Goal: Task Accomplishment & Management: Manage account settings

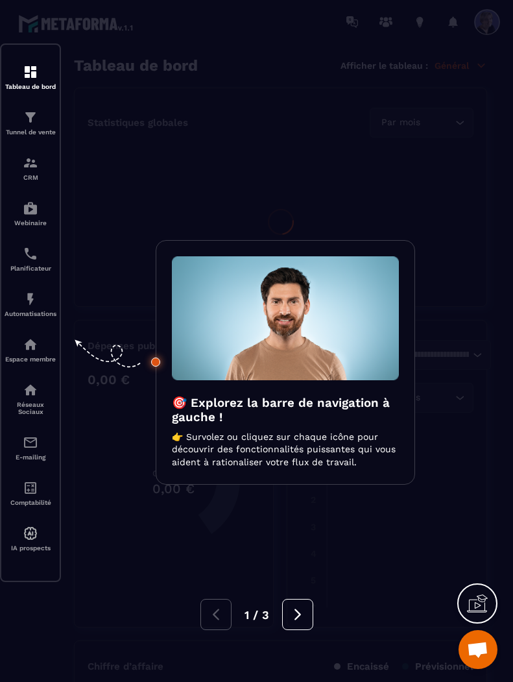
scroll to position [2878, 0]
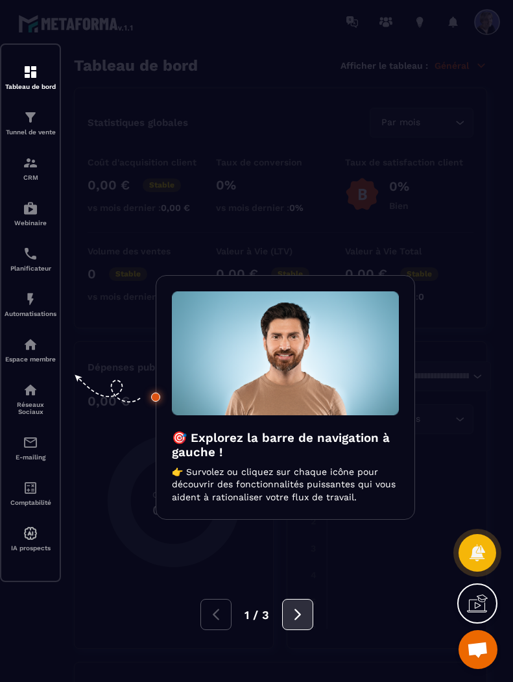
click at [305, 621] on icon at bounding box center [298, 614] width 14 height 14
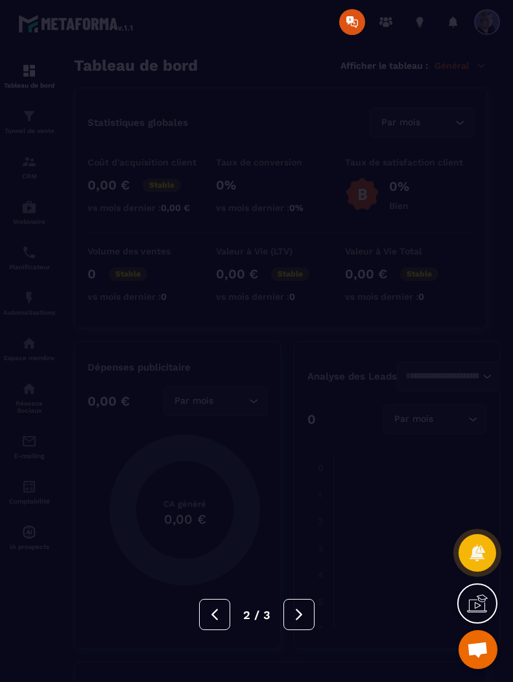
click at [306, 621] on icon at bounding box center [299, 614] width 14 height 14
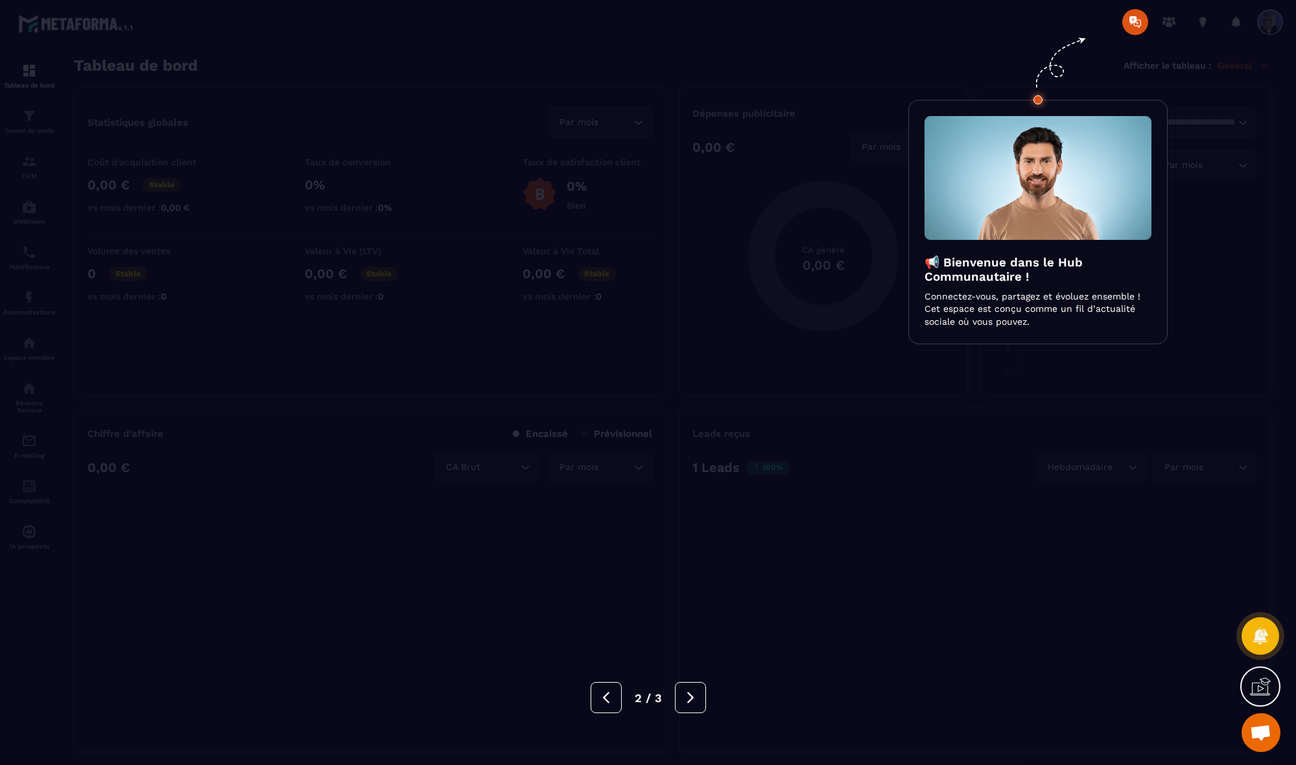
click at [512, 681] on icon at bounding box center [691, 698] width 14 height 14
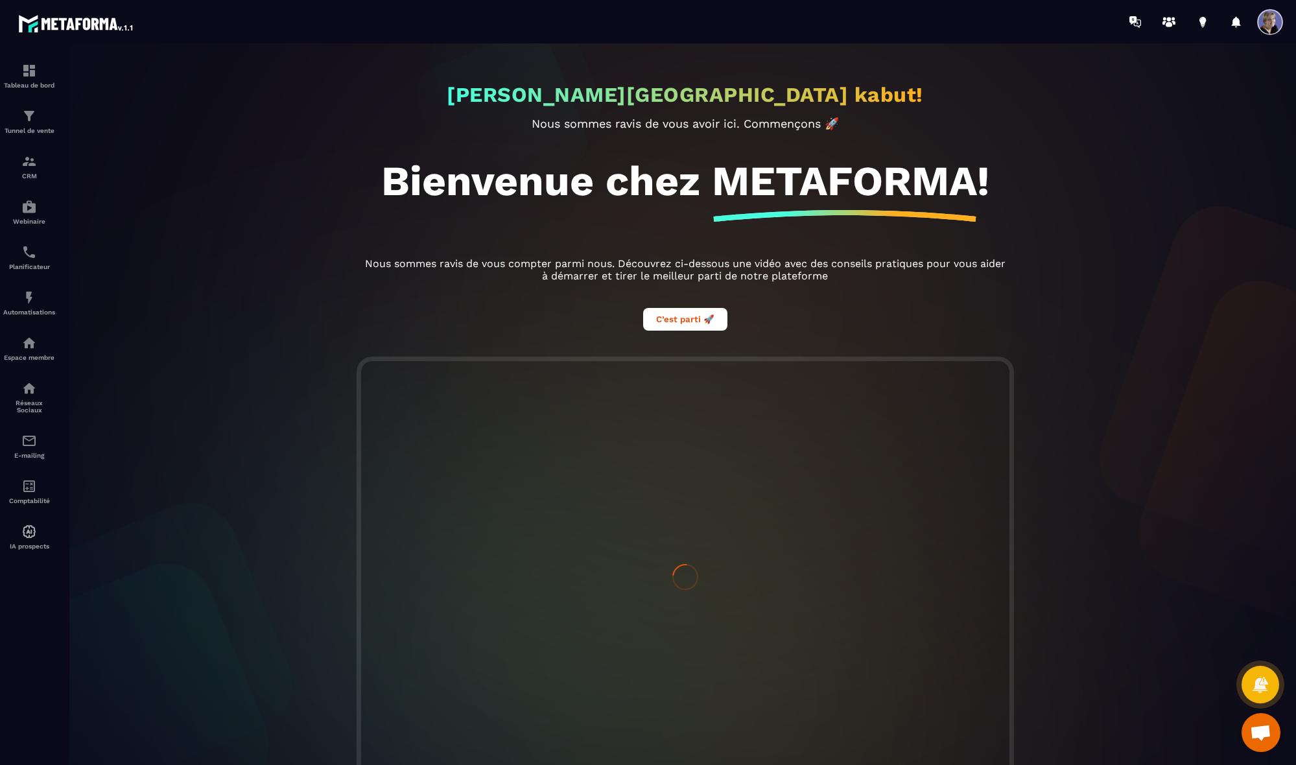
click at [512, 681] on div at bounding box center [685, 577] width 649 height 433
click at [512, 681] on span "Ouvrir le chat" at bounding box center [1260, 734] width 21 height 18
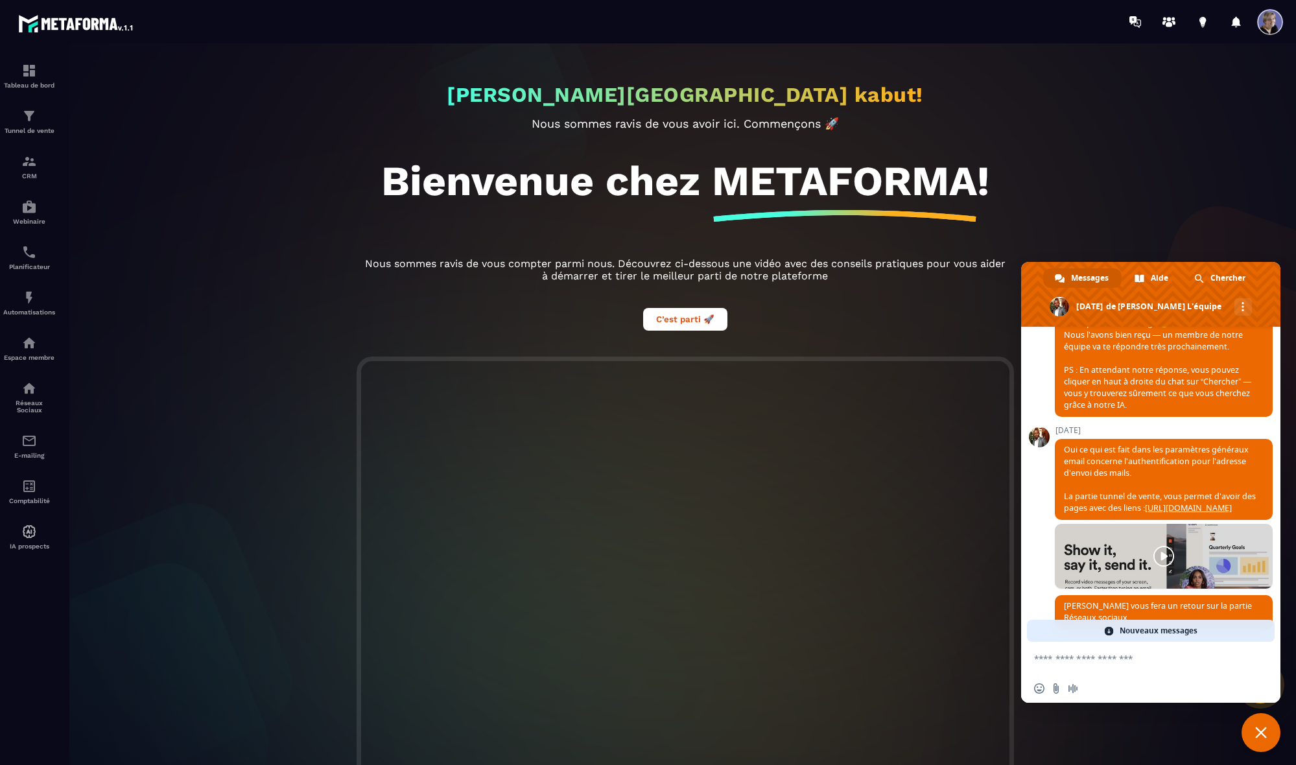
scroll to position [2935, 0]
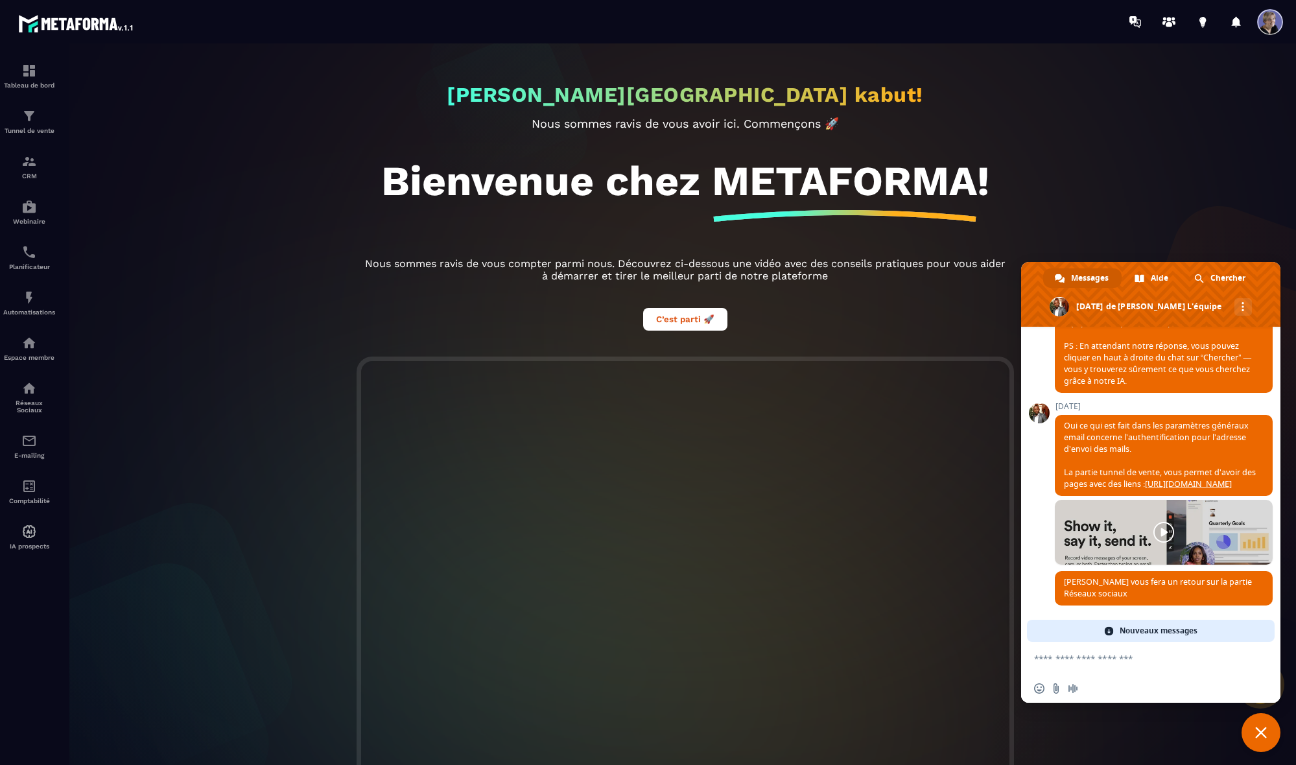
click at [512, 657] on textarea "Entrez votre message..." at bounding box center [1138, 658] width 208 height 32
click at [512, 636] on span "Nouveaux messages" at bounding box center [1159, 631] width 78 height 22
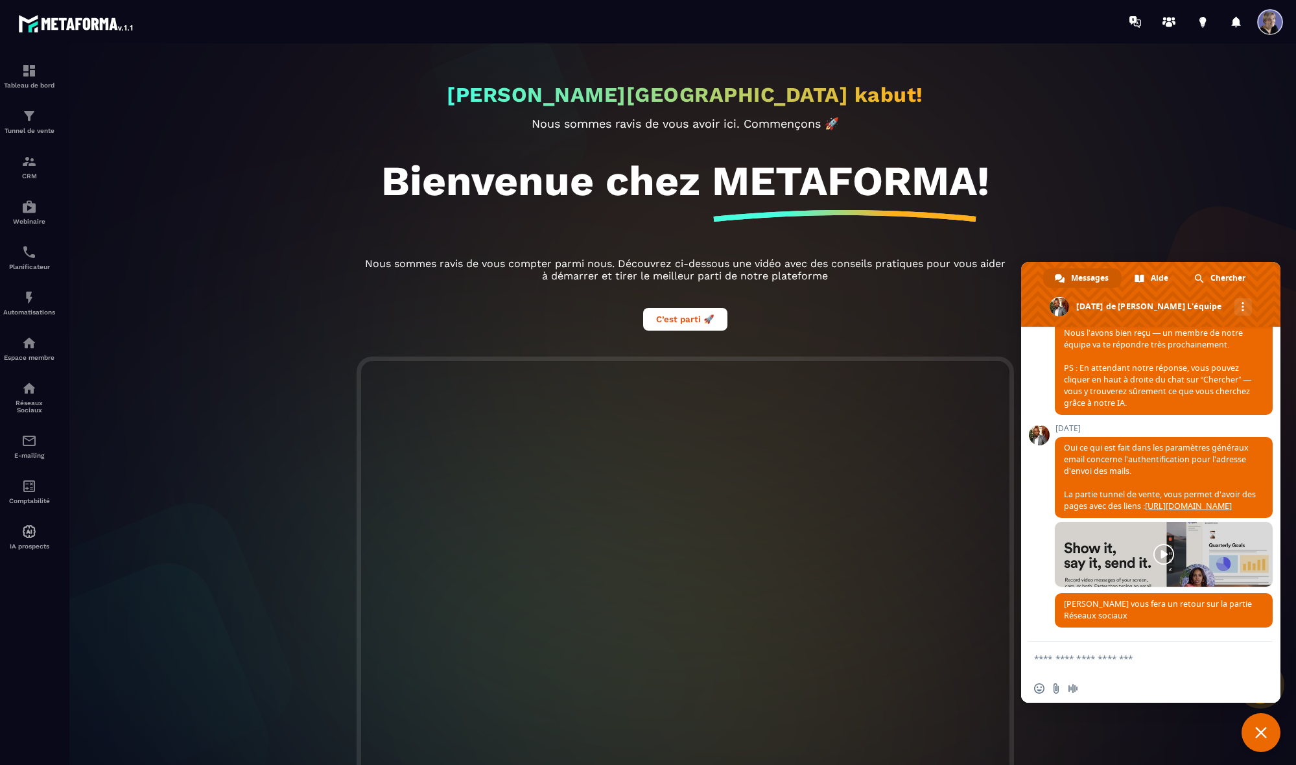
click at [512, 25] on span at bounding box center [1271, 22] width 26 height 26
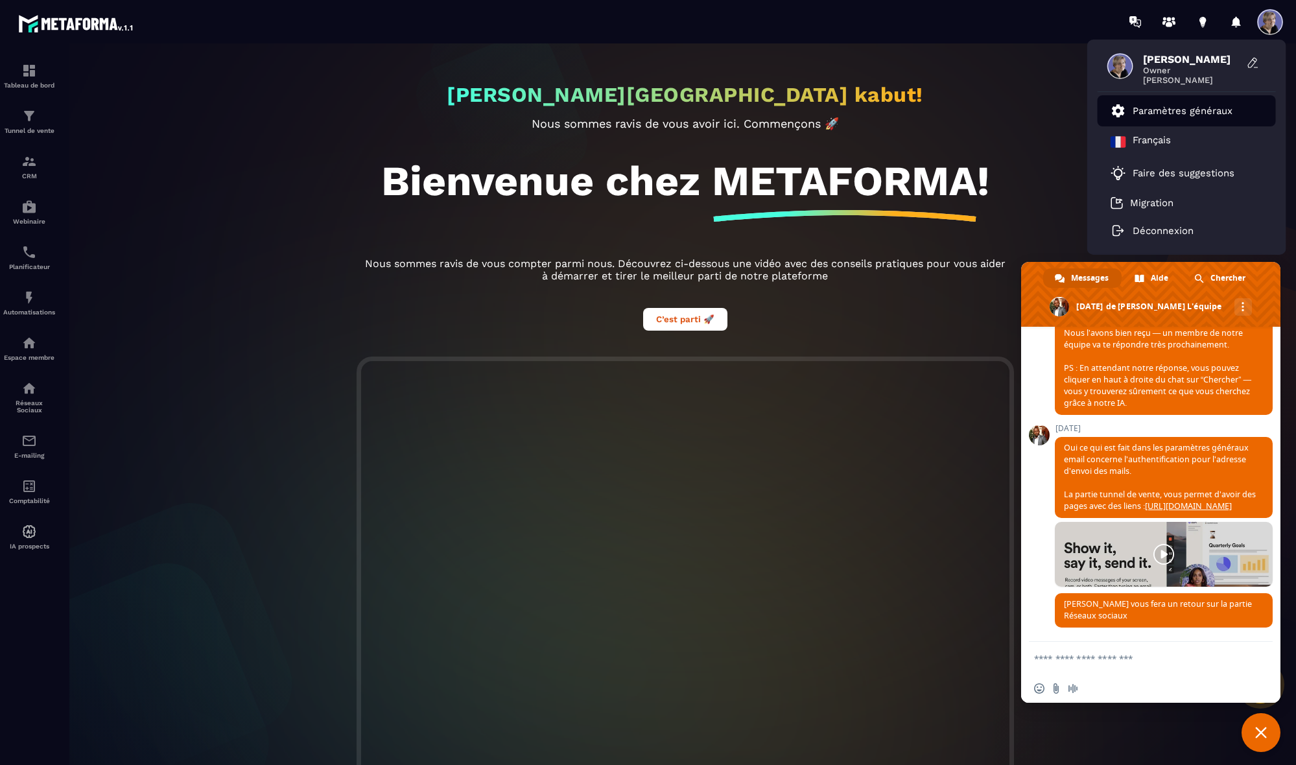
click at [512, 105] on p "Paramètres généraux" at bounding box center [1183, 111] width 100 height 12
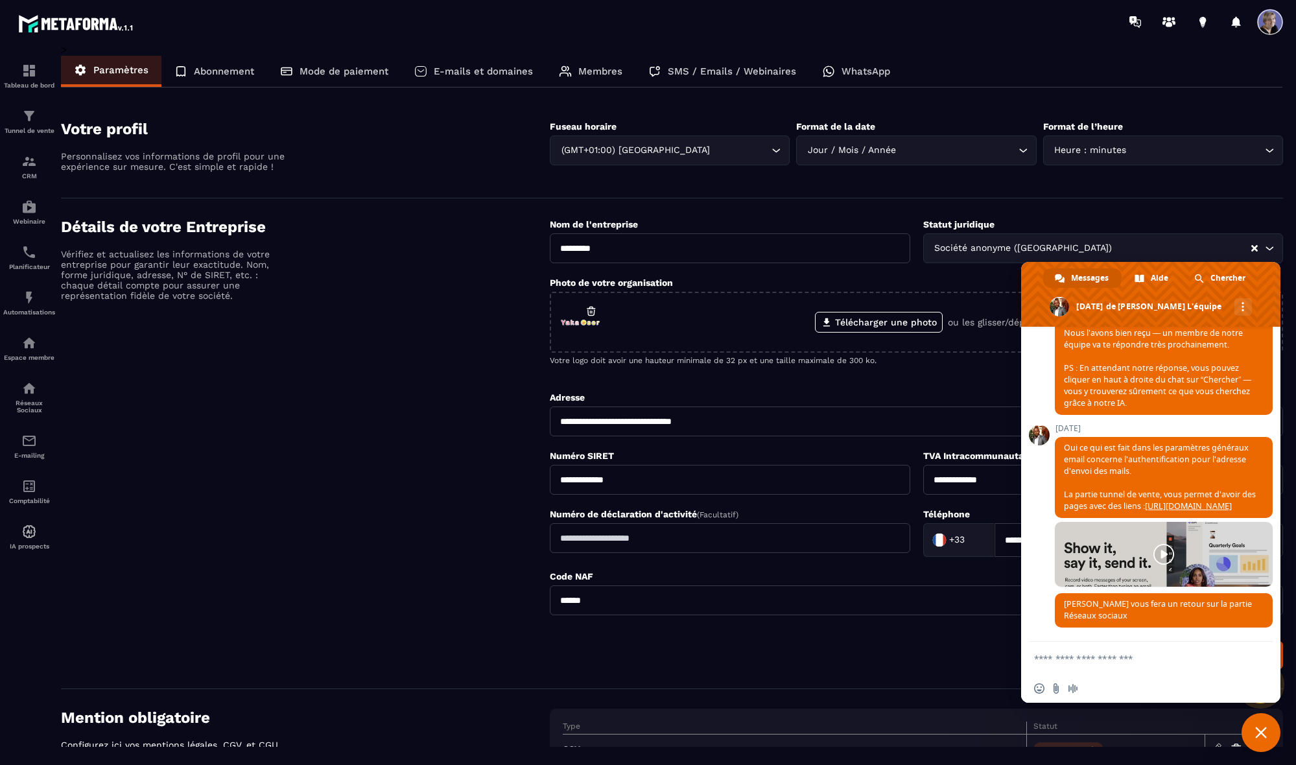
click at [482, 73] on p "E-mails et domaines" at bounding box center [483, 72] width 99 height 12
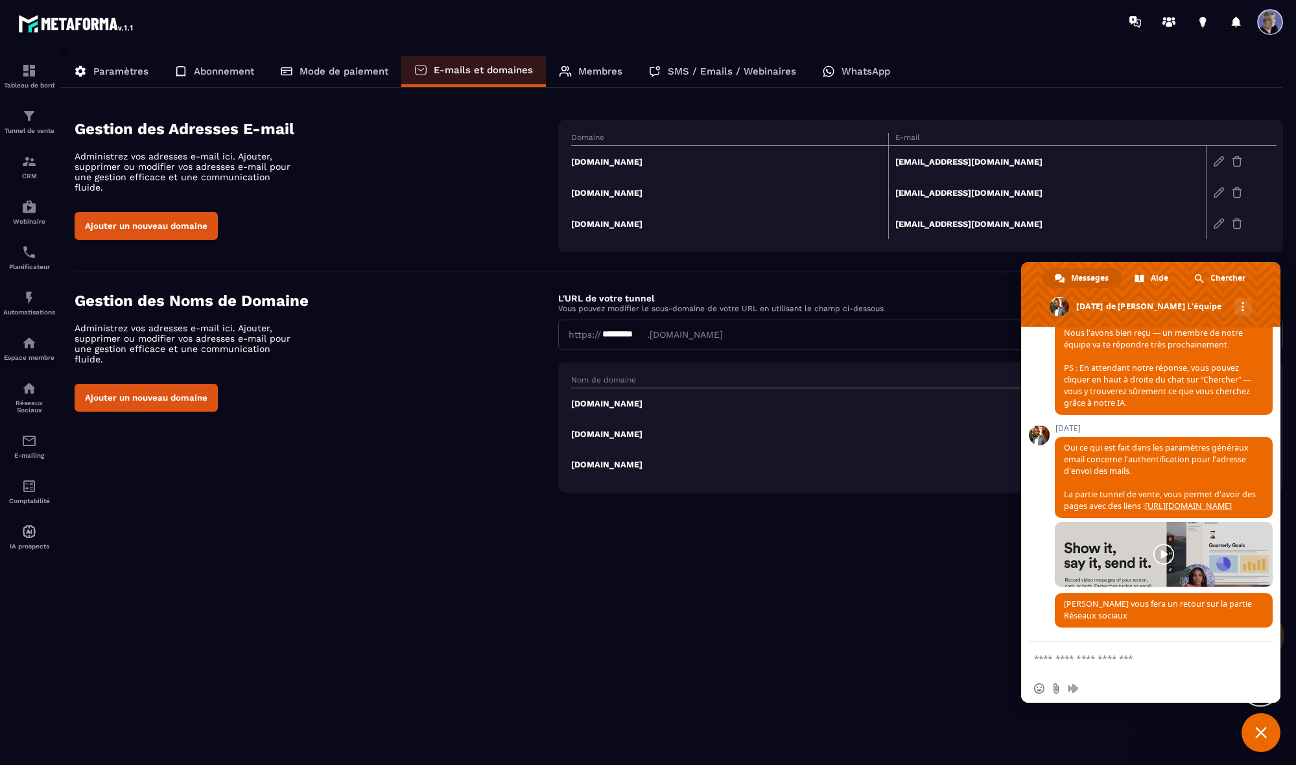
click at [512, 627] on div "> Paramètres Abonnement Mode de paiement E-mails et domaines Membres SMS / Emai…" at bounding box center [672, 395] width 1223 height 704
click at [512, 681] on span "Fermer le chat" at bounding box center [1262, 733] width 12 height 12
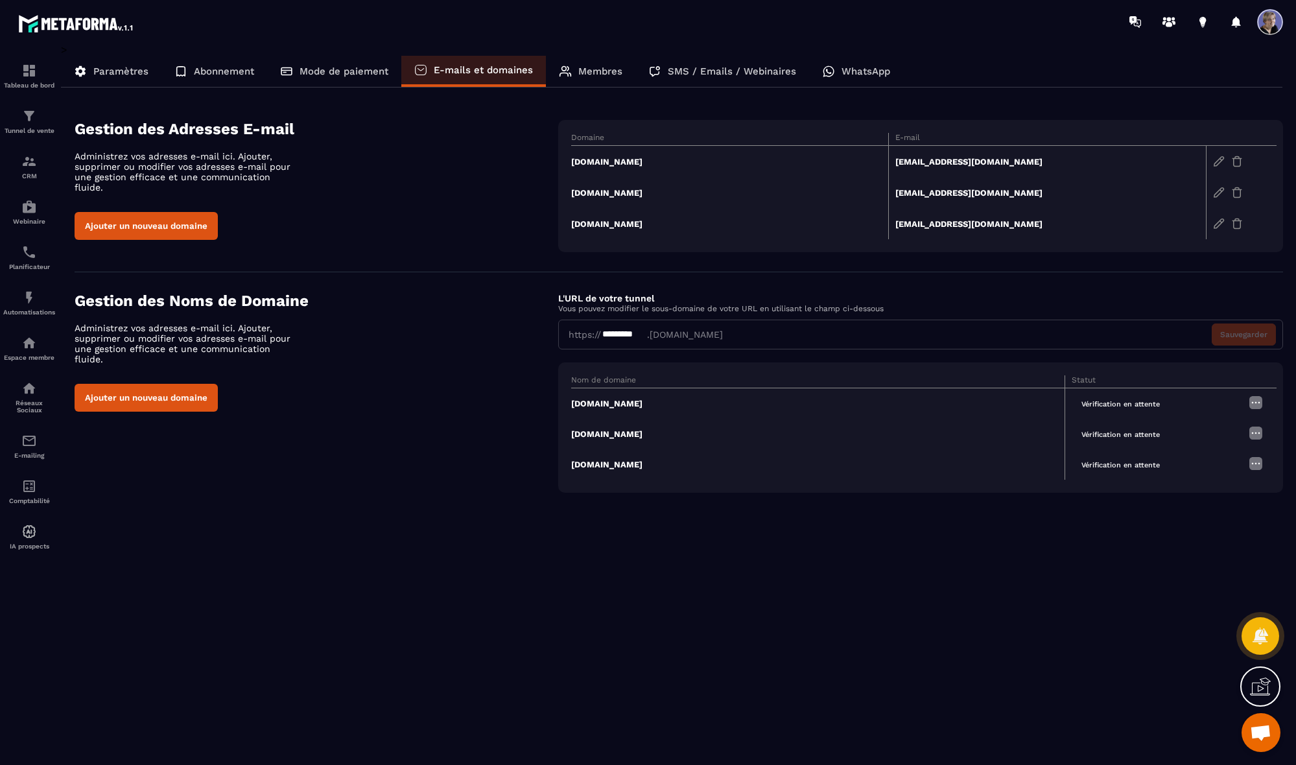
click at [512, 586] on div "> Paramètres Abonnement Mode de paiement E-mails et domaines Membres SMS / Emai…" at bounding box center [672, 395] width 1223 height 704
click at [512, 161] on td "[DOMAIN_NAME]" at bounding box center [730, 162] width 318 height 32
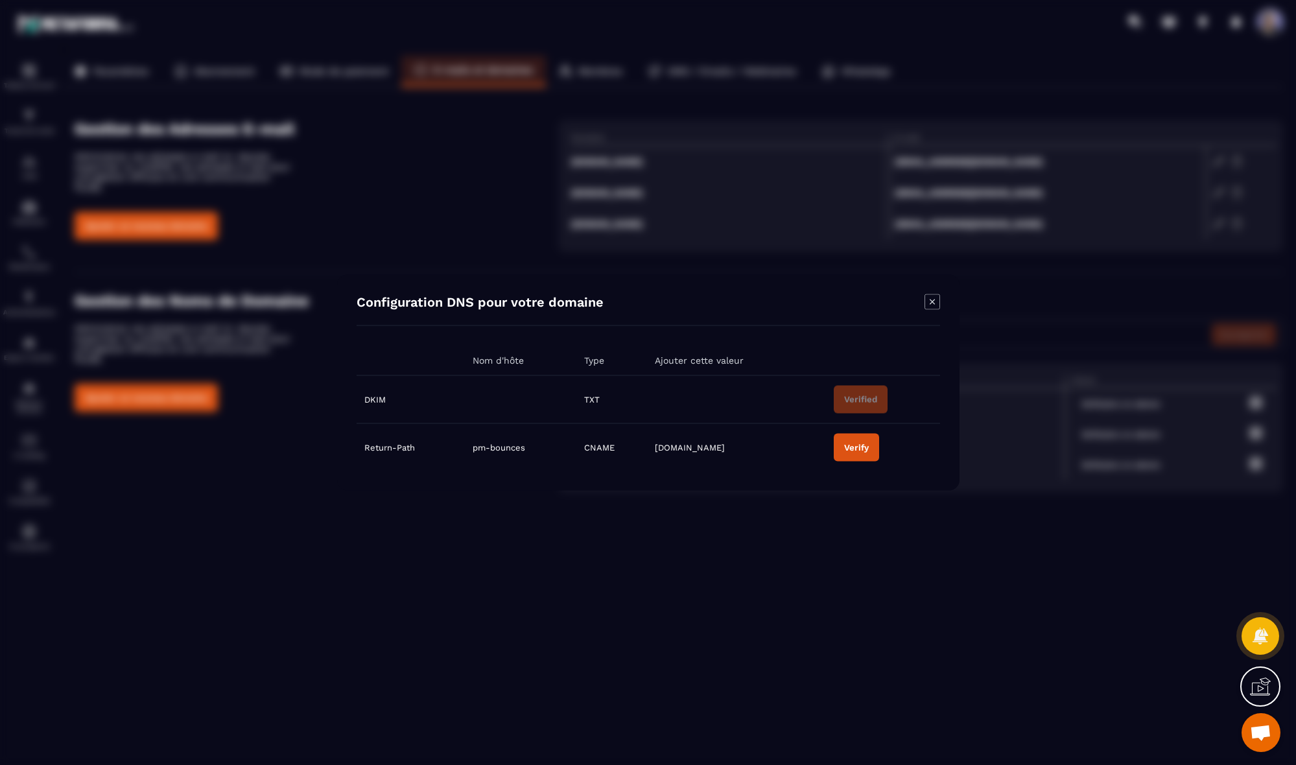
click at [512, 304] on icon "Modal window" at bounding box center [931, 301] width 5 height 5
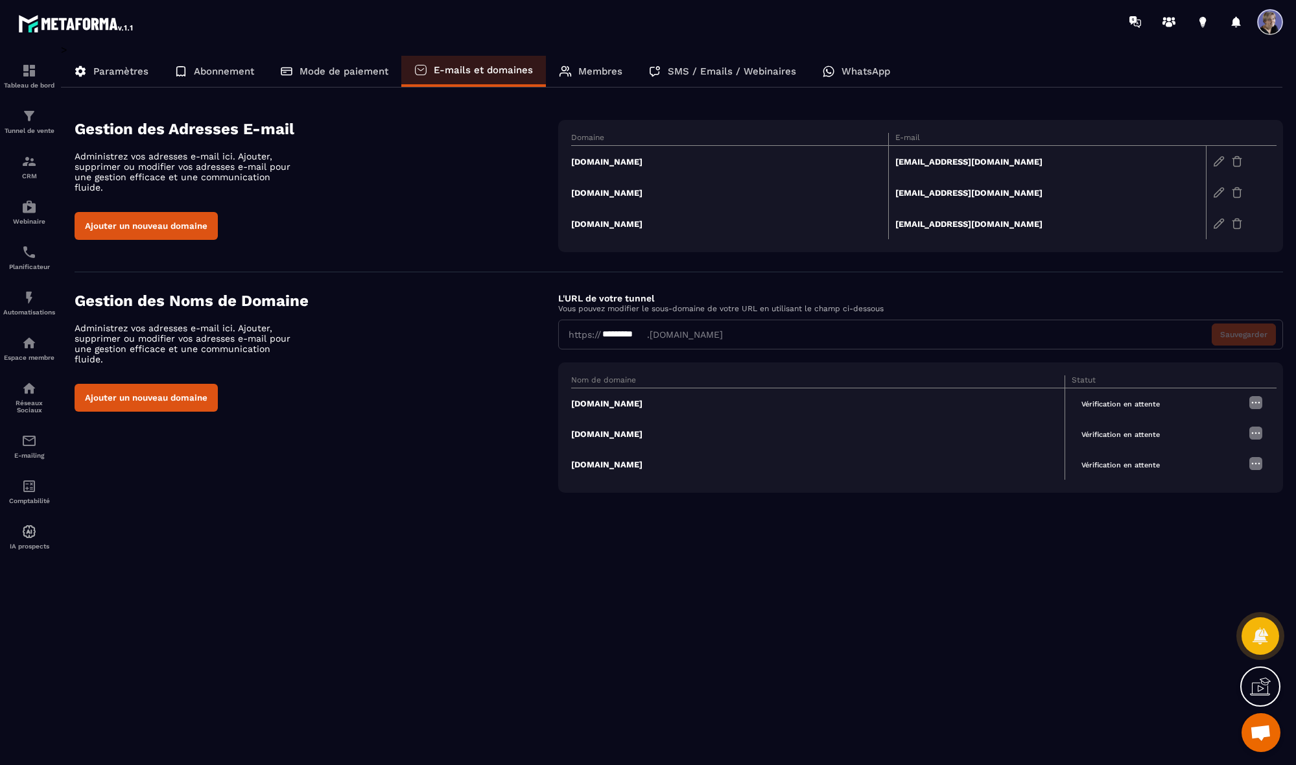
click at [512, 193] on td "[DOMAIN_NAME]" at bounding box center [730, 192] width 318 height 31
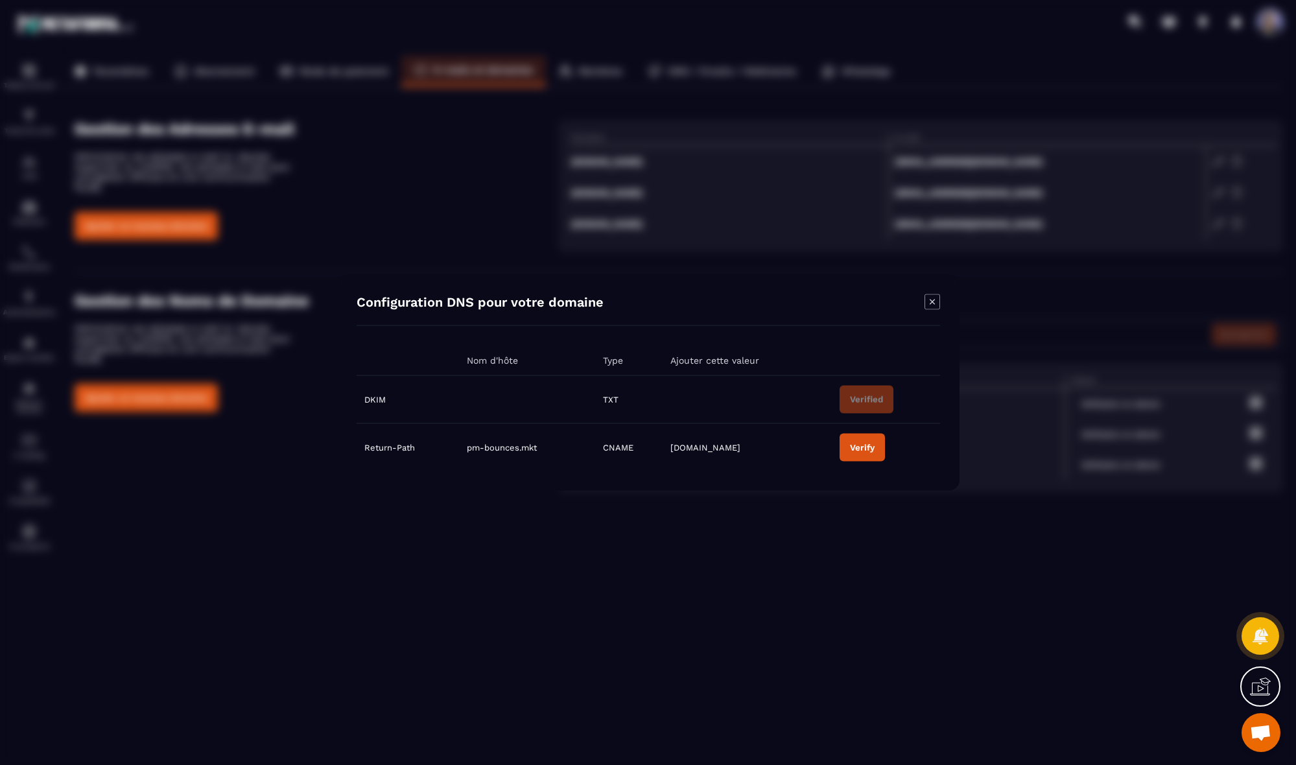
click at [512, 306] on icon "Modal window" at bounding box center [933, 302] width 16 height 16
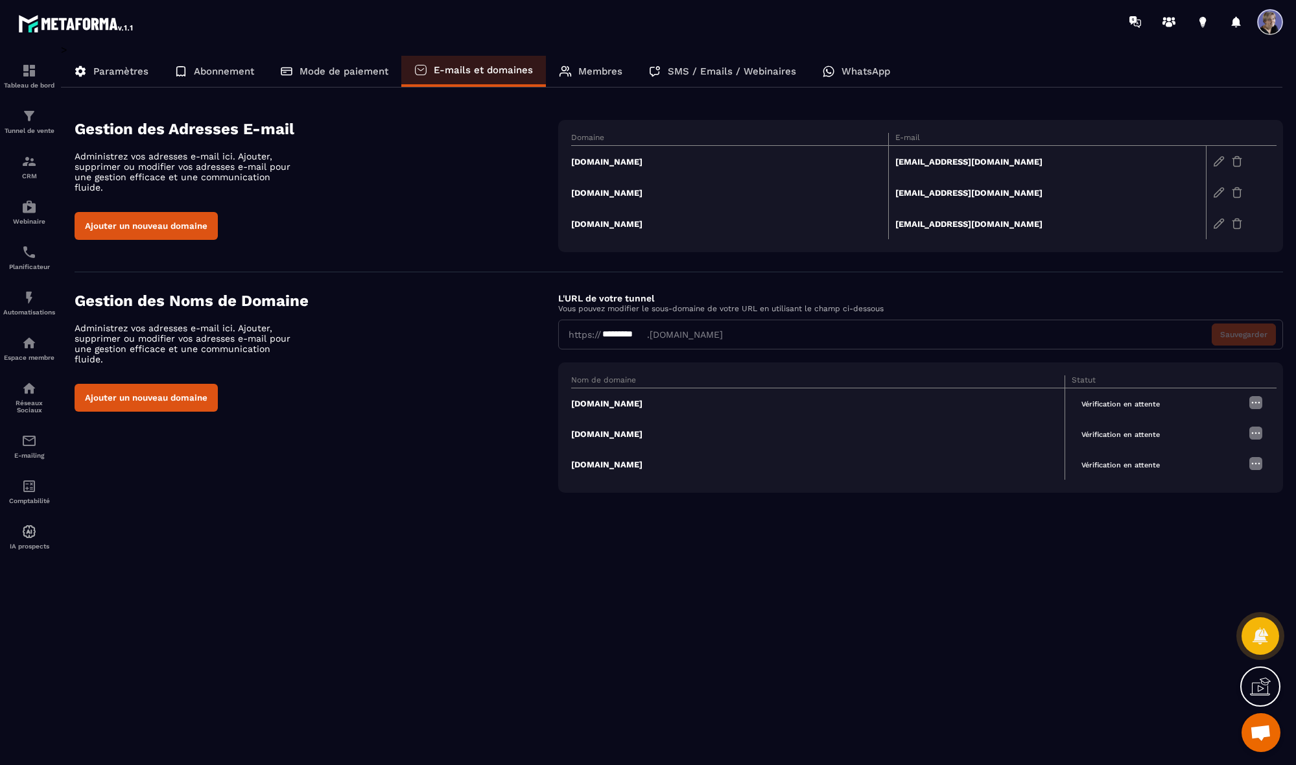
click at [512, 223] on td "[DOMAIN_NAME]" at bounding box center [730, 223] width 318 height 31
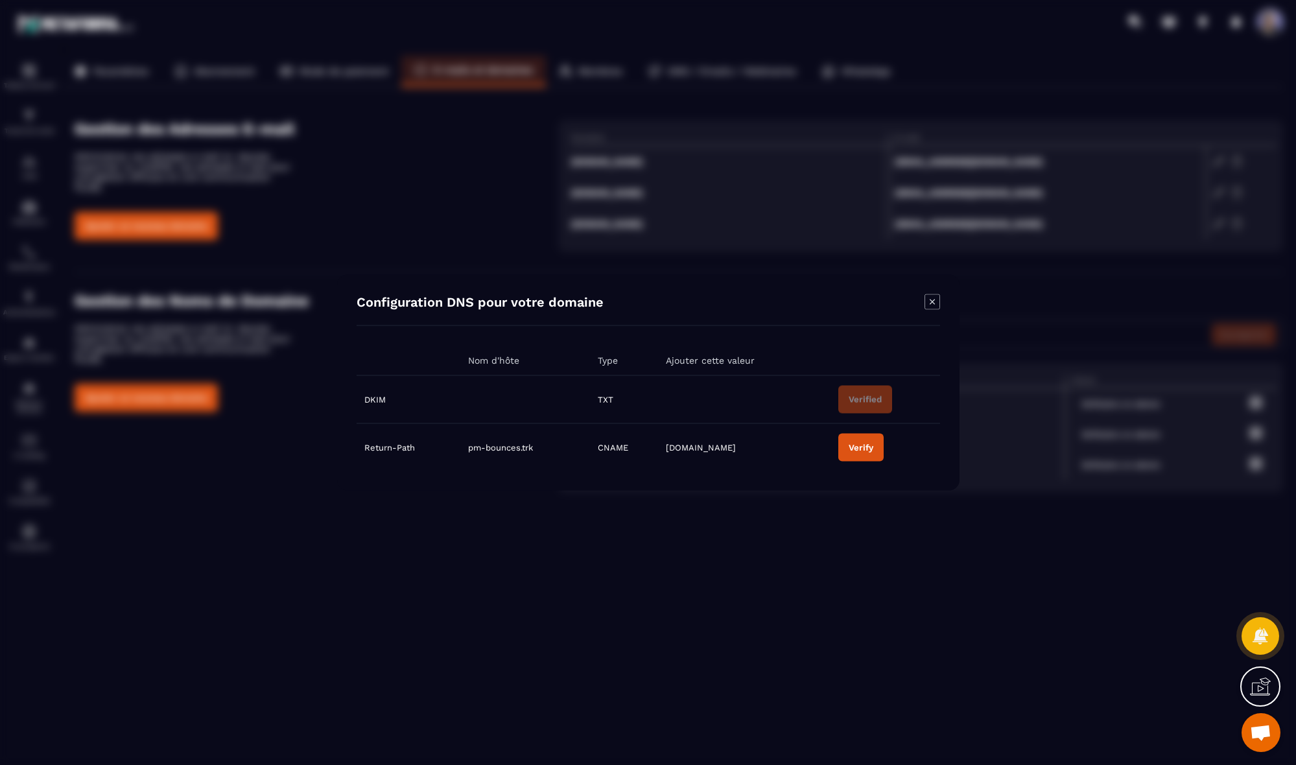
click at [512, 307] on icon "Modal window" at bounding box center [933, 302] width 16 height 16
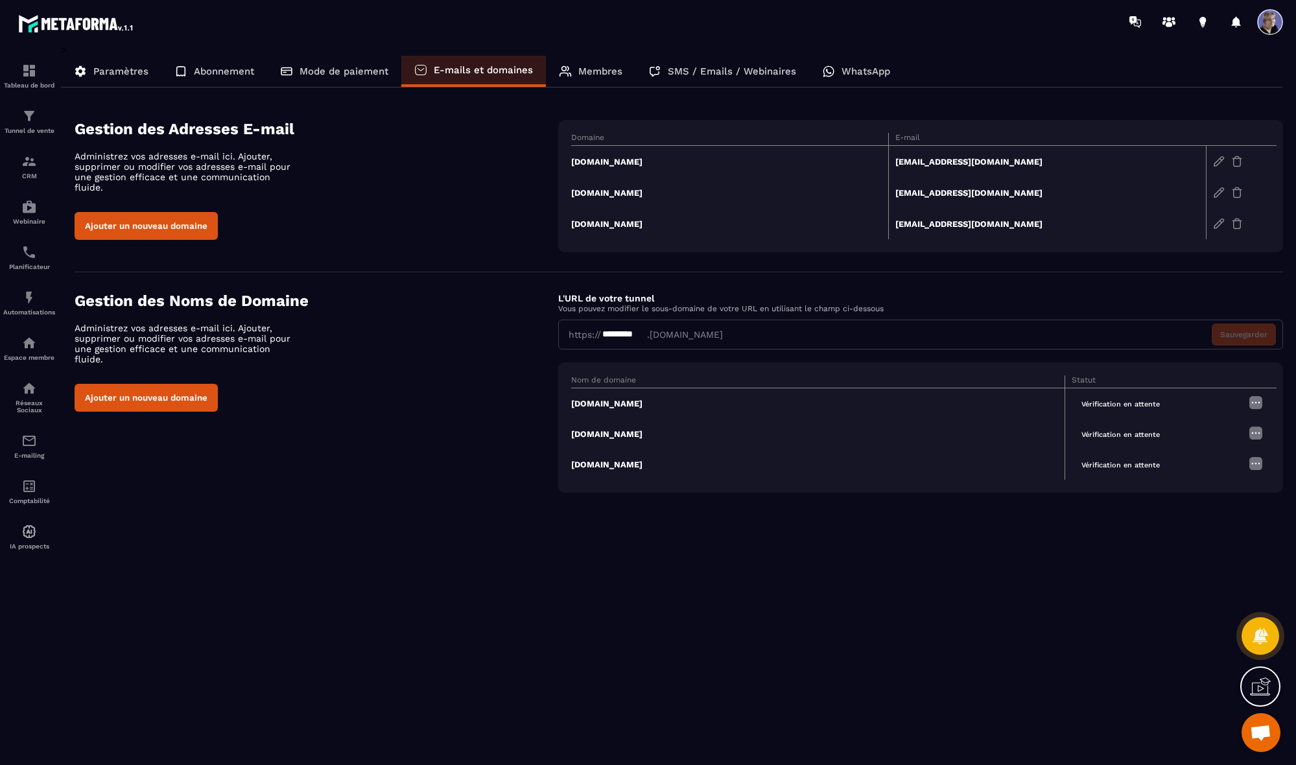
click at [512, 403] on td "[DOMAIN_NAME]" at bounding box center [818, 403] width 494 height 31
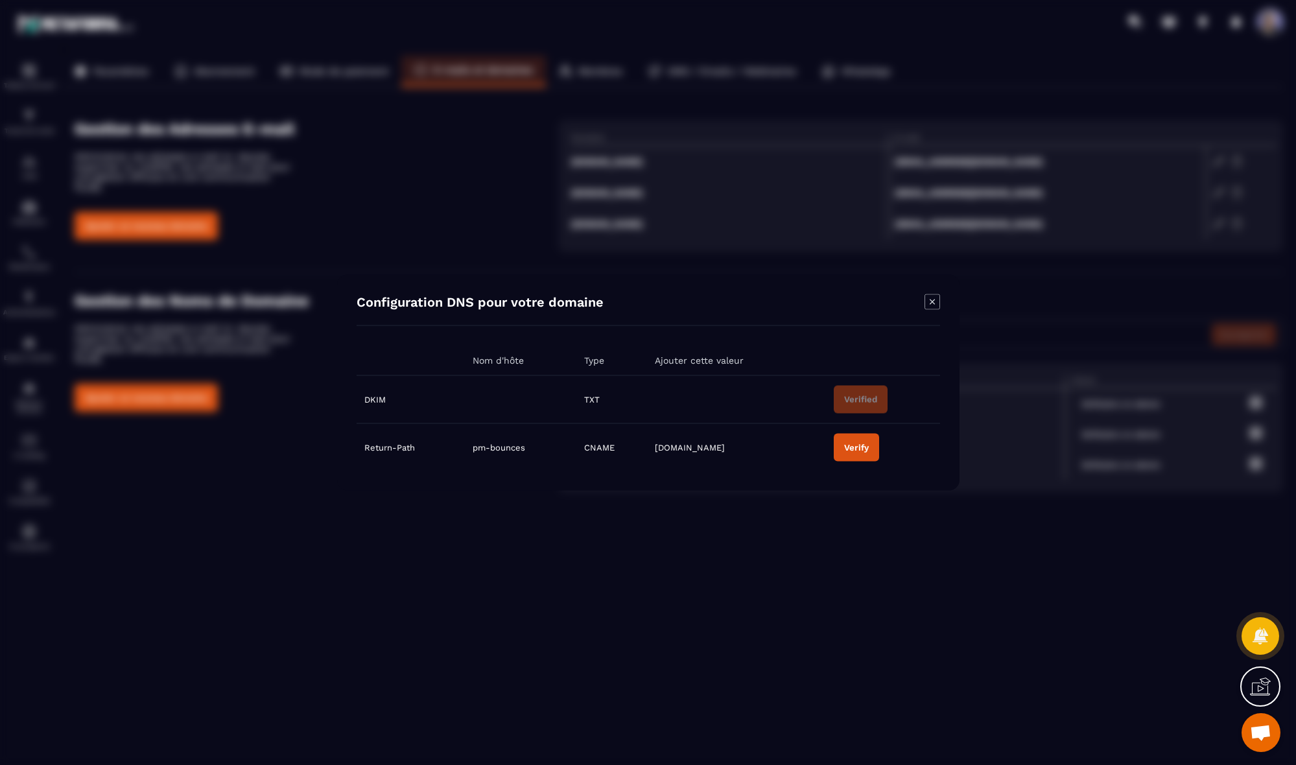
click at [512, 623] on div "Modal window" at bounding box center [648, 382] width 1296 height 765
click at [512, 301] on icon "Modal window" at bounding box center [933, 302] width 16 height 16
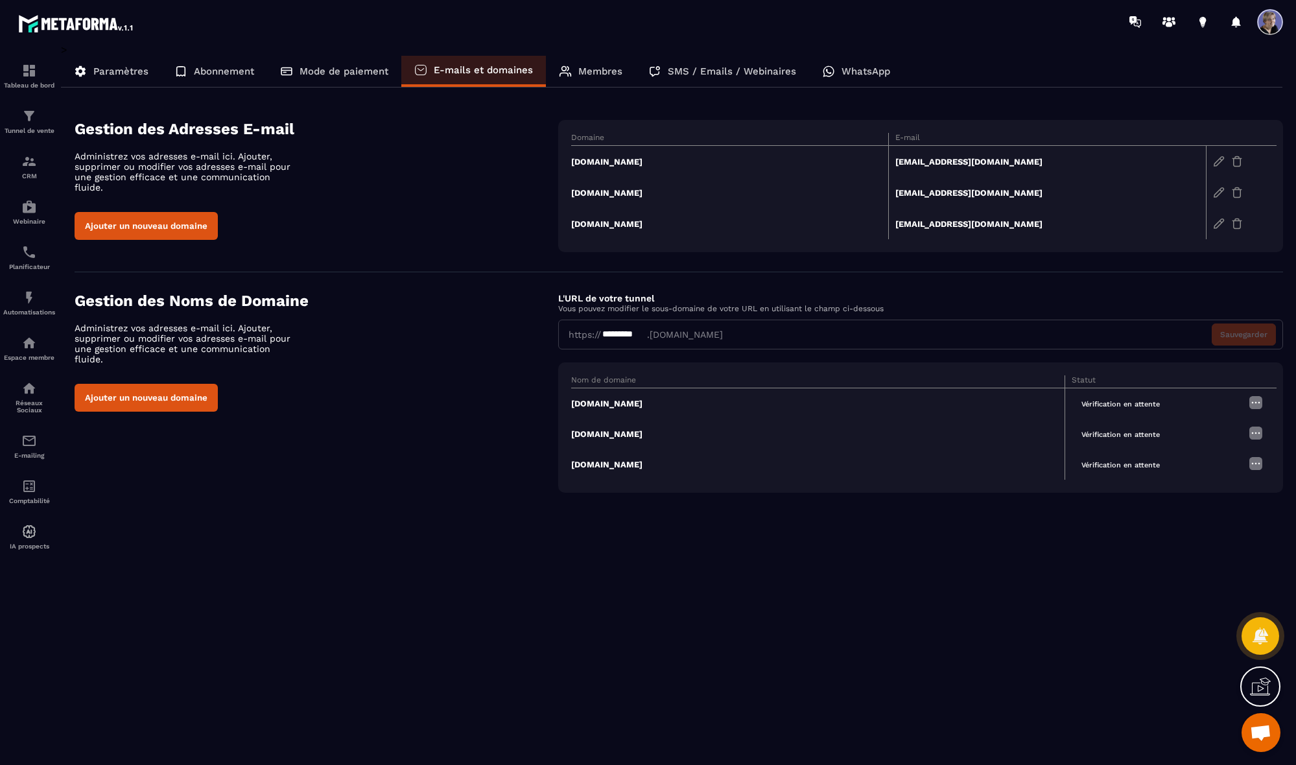
click at [512, 681] on span "Ouvrir le chat" at bounding box center [1260, 734] width 21 height 18
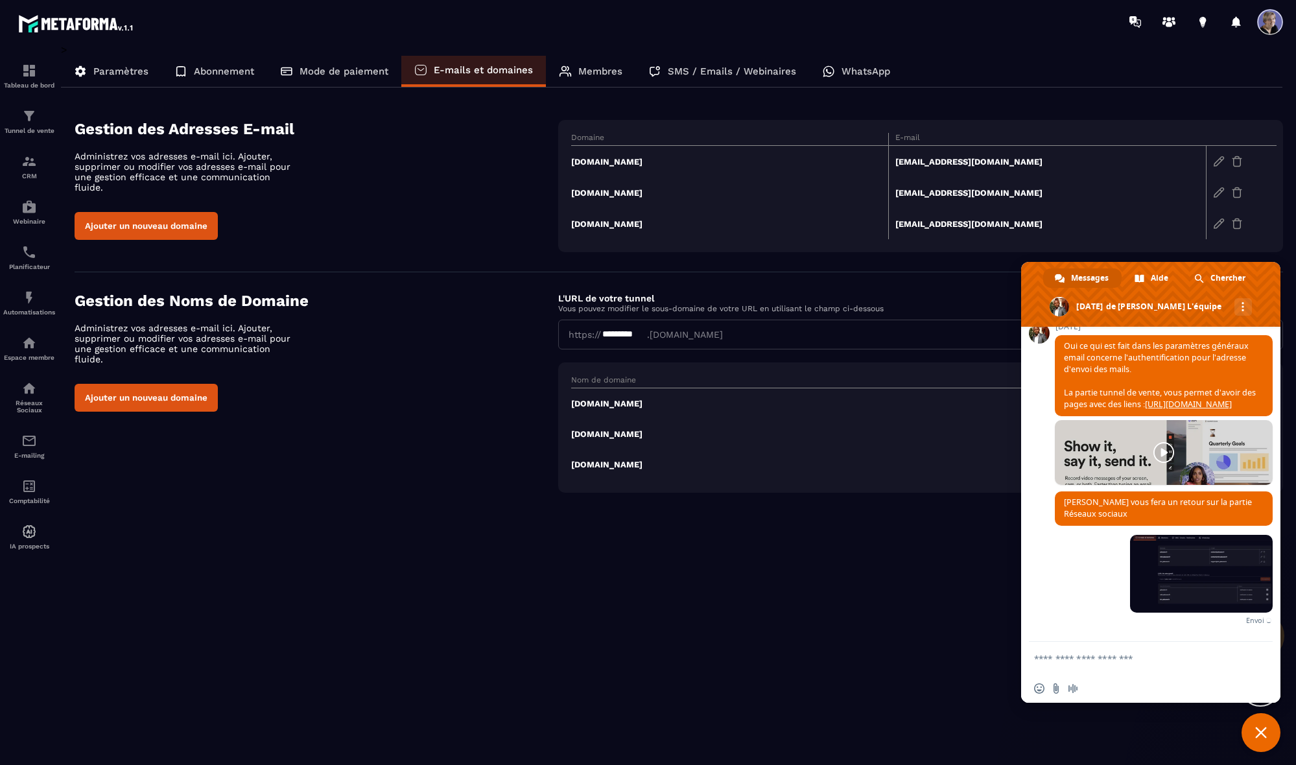
scroll to position [3000, 0]
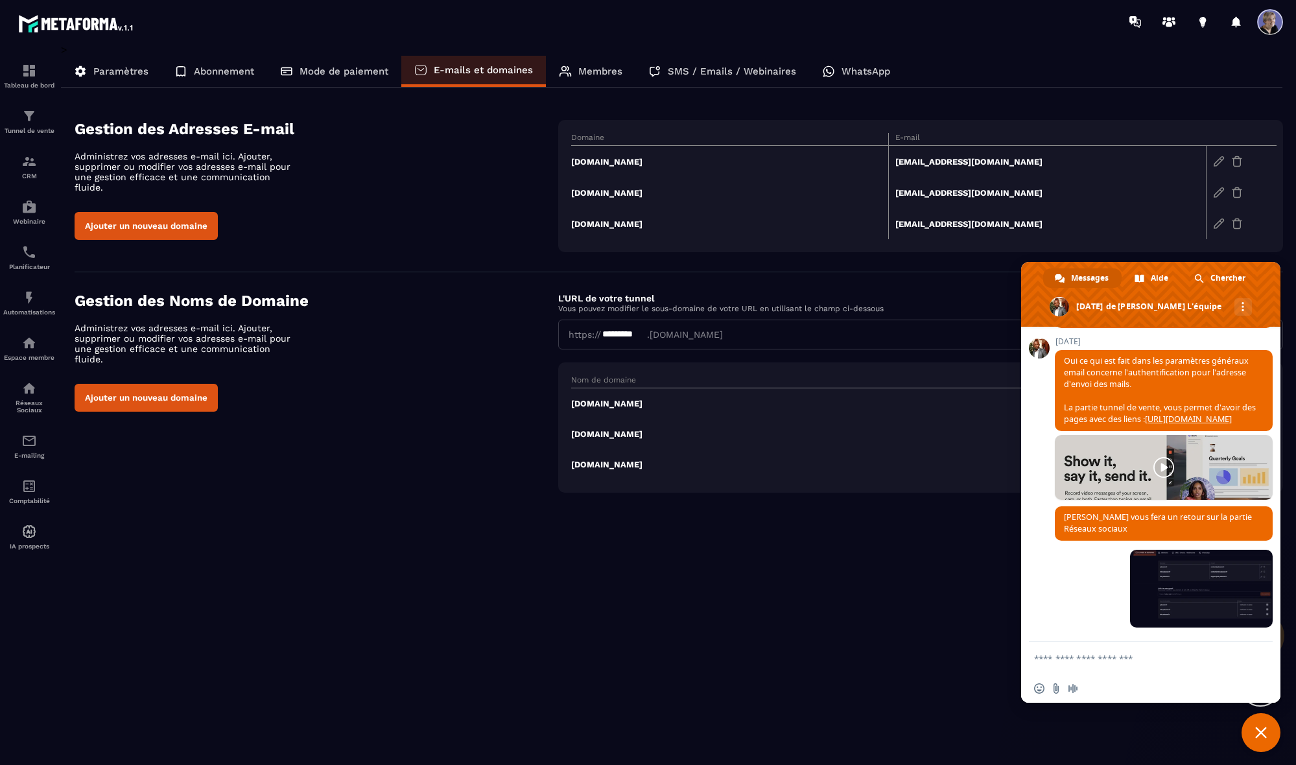
click at [512, 163] on td "[DOMAIN_NAME]" at bounding box center [730, 162] width 318 height 32
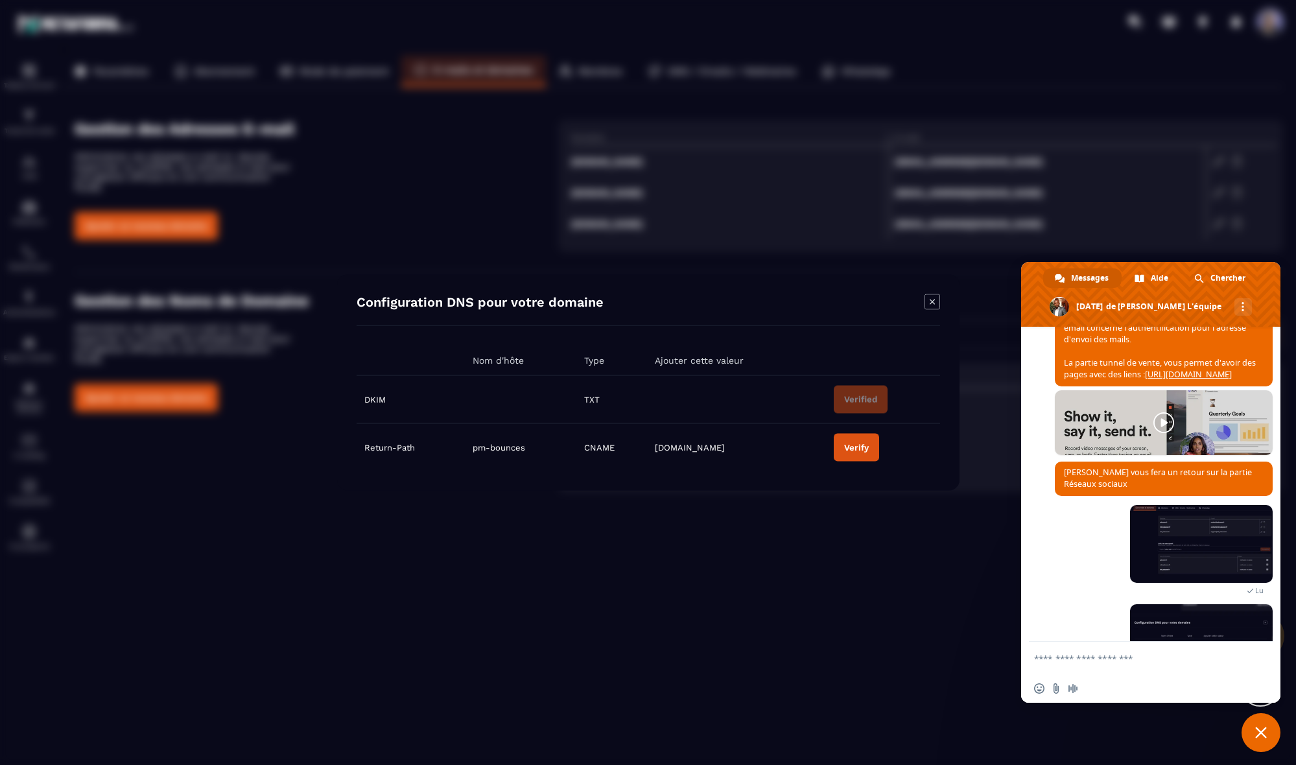
scroll to position [3069, 0]
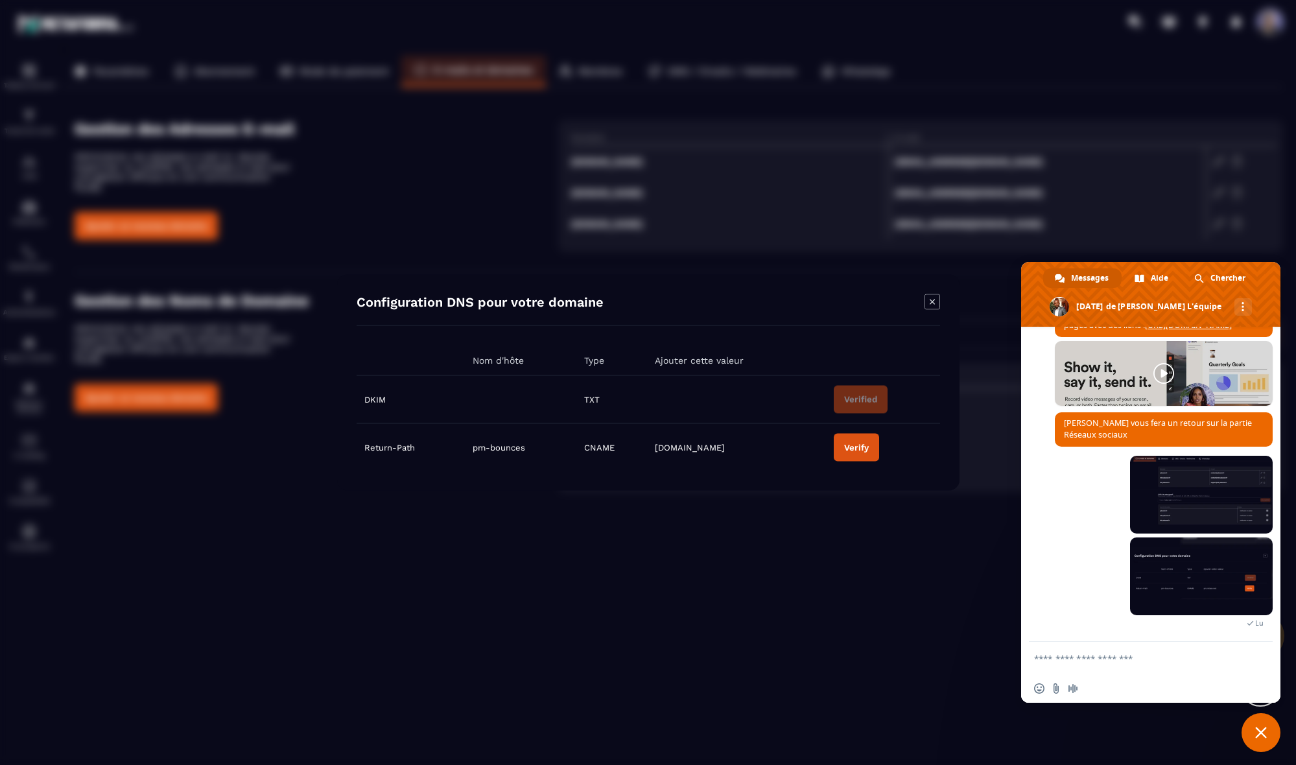
click at [512, 663] on textarea "Entrez votre message..." at bounding box center [1138, 658] width 208 height 32
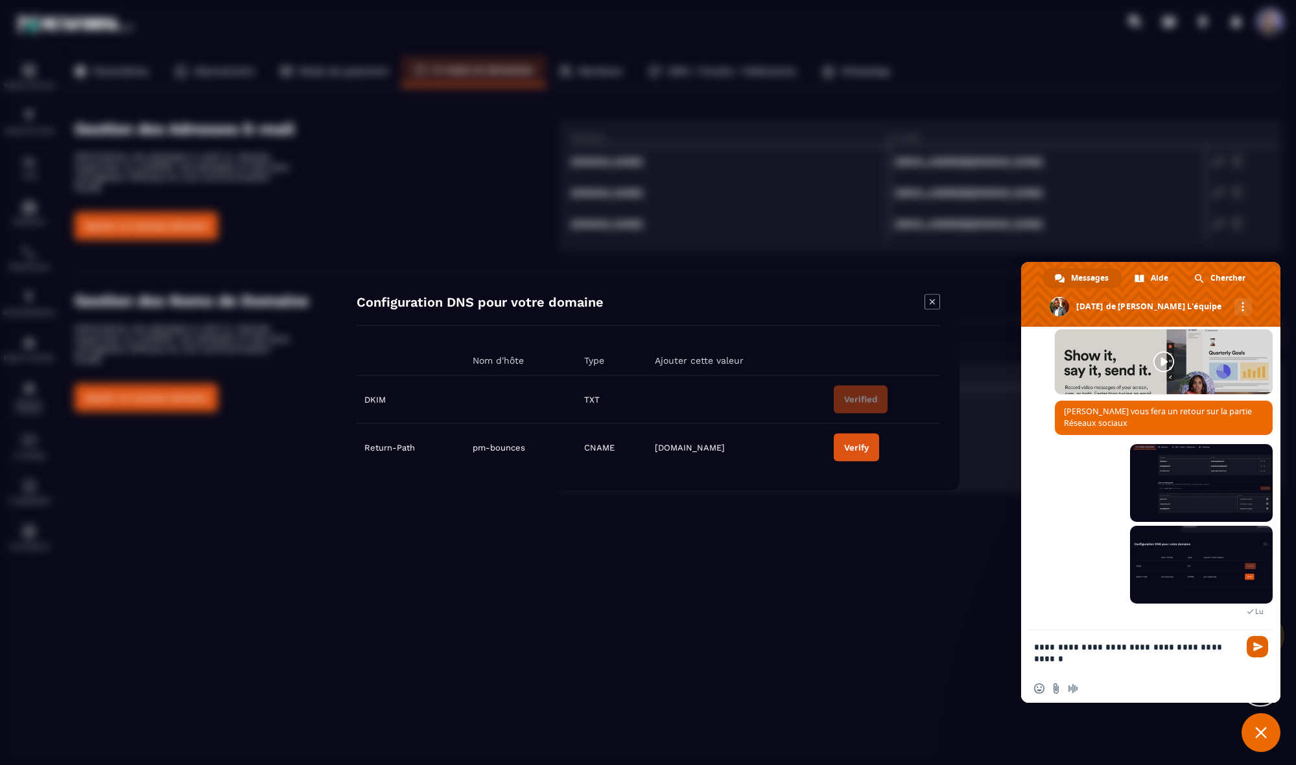
type textarea "**********"
click at [512, 647] on span "Envoyer" at bounding box center [1259, 647] width 10 height 10
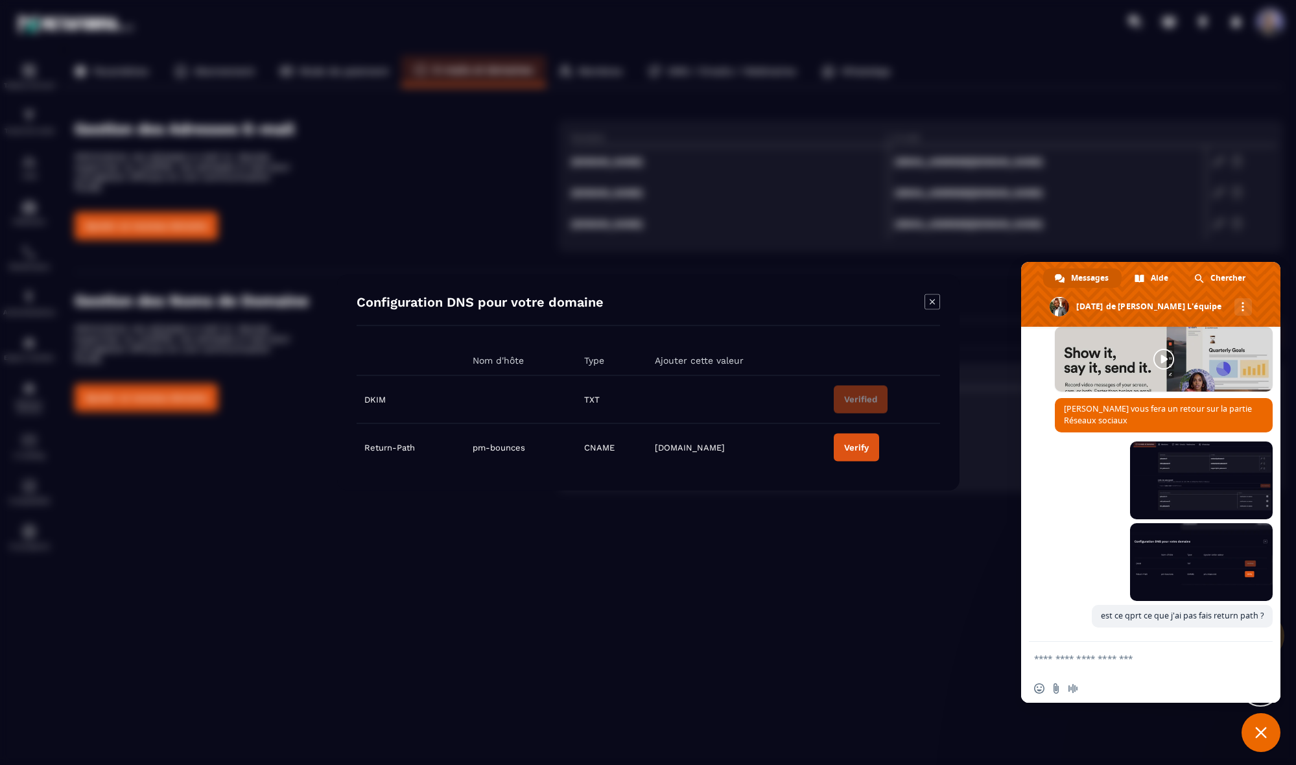
scroll to position [3222, 0]
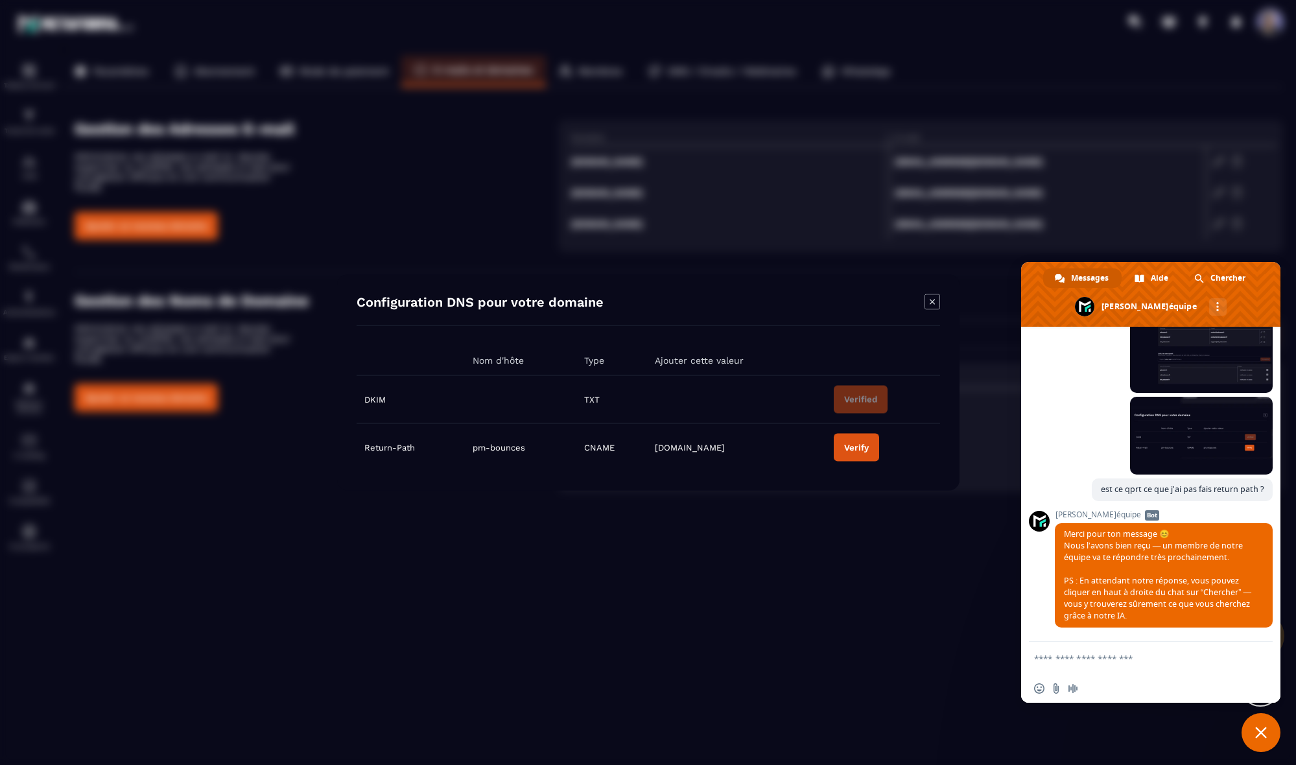
click at [512, 46] on div "Modal window" at bounding box center [648, 382] width 1296 height 765
click at [512, 681] on span "Fermer le chat" at bounding box center [1261, 732] width 39 height 39
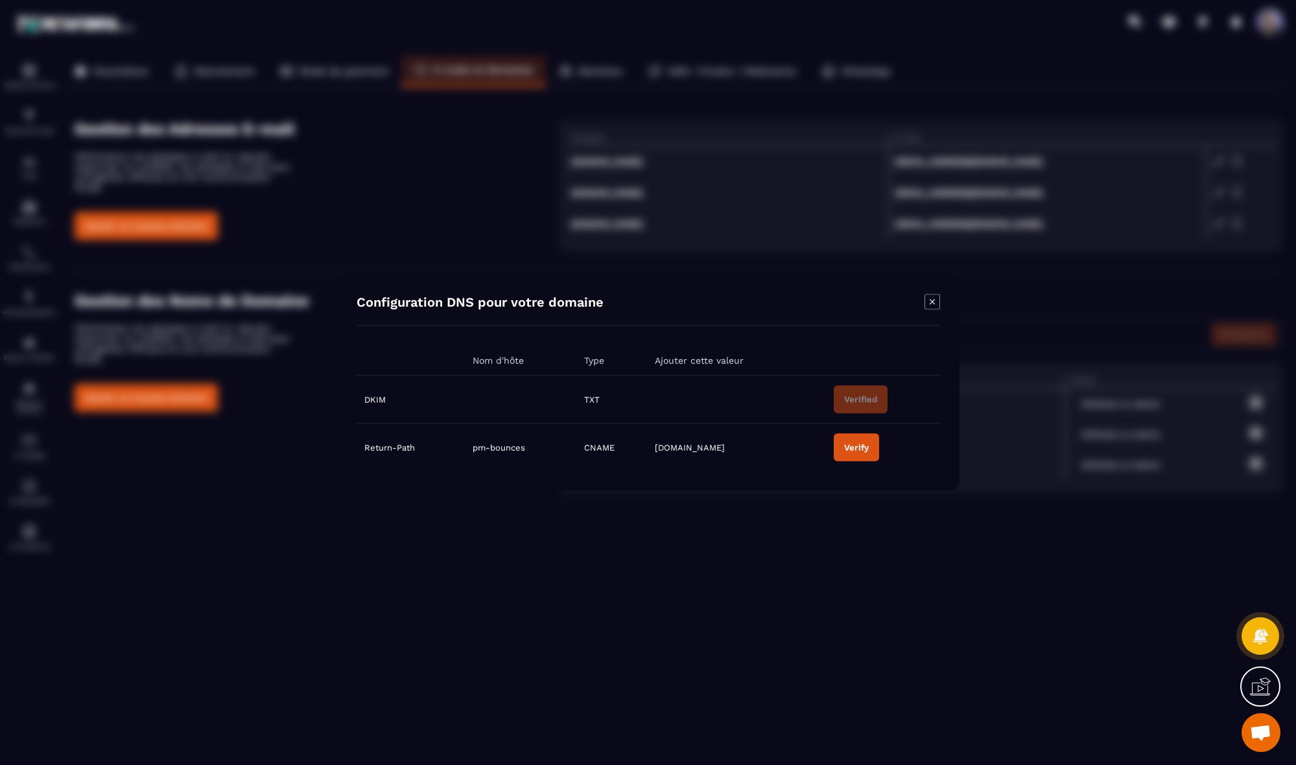
drag, startPoint x: 1029, startPoint y: 677, endPoint x: 1119, endPoint y: 687, distance: 90.7
click at [512, 677] on div "Modal window" at bounding box center [648, 382] width 1296 height 765
click at [512, 681] on icon at bounding box center [1260, 689] width 20 height 13
click at [512, 564] on icon at bounding box center [980, 564] width 16 height 16
